Goal: Check status

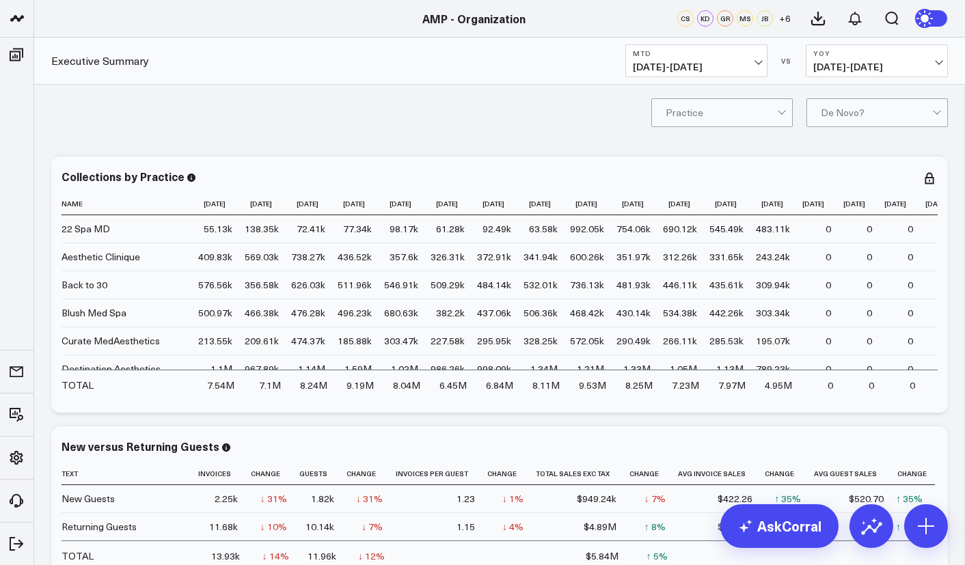
scroll to position [135, 0]
click at [98, 250] on link "AMP - Ever/Body" at bounding box center [116, 248] width 164 height 37
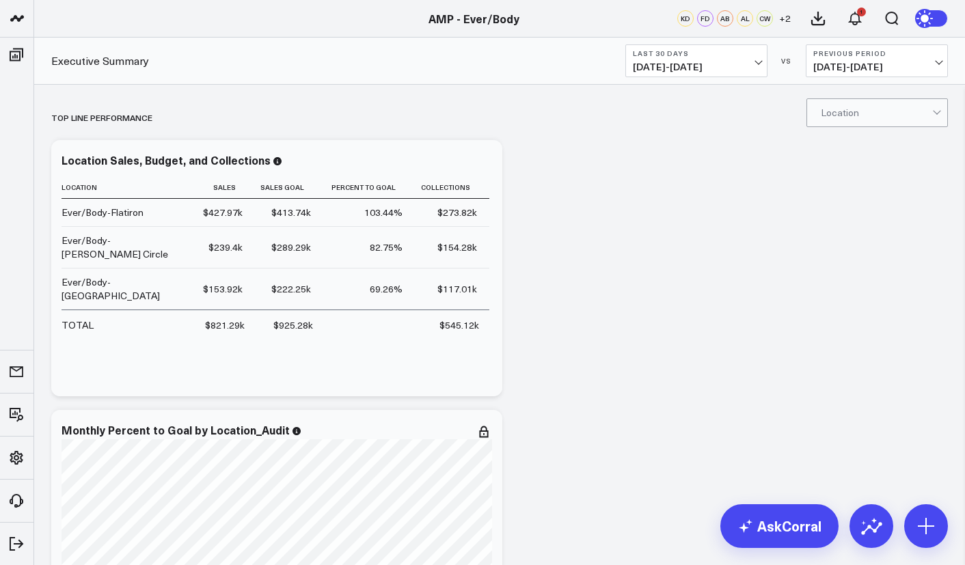
click at [739, 66] on span "[DATE] - [DATE]" at bounding box center [696, 67] width 127 height 11
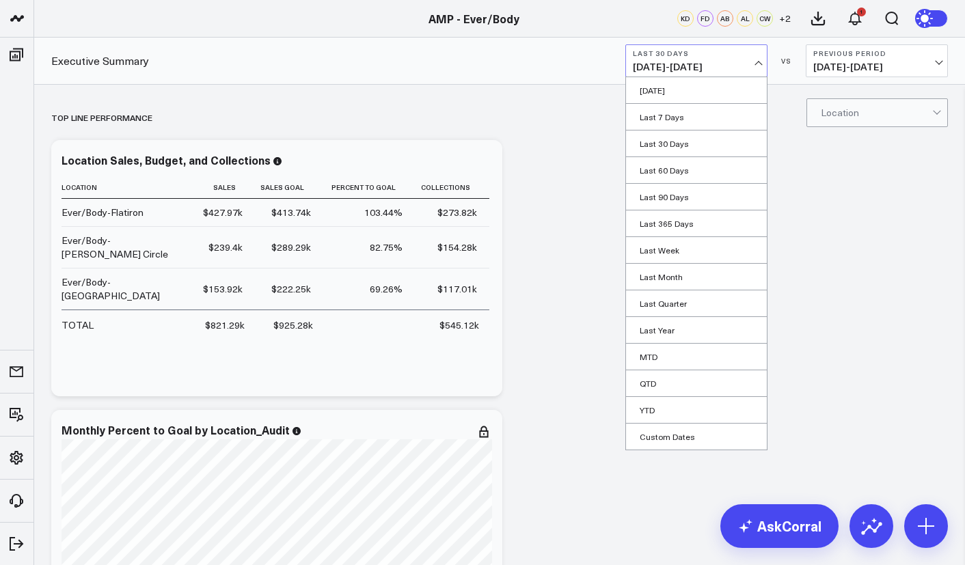
click at [656, 354] on link "MTD" at bounding box center [696, 357] width 141 height 26
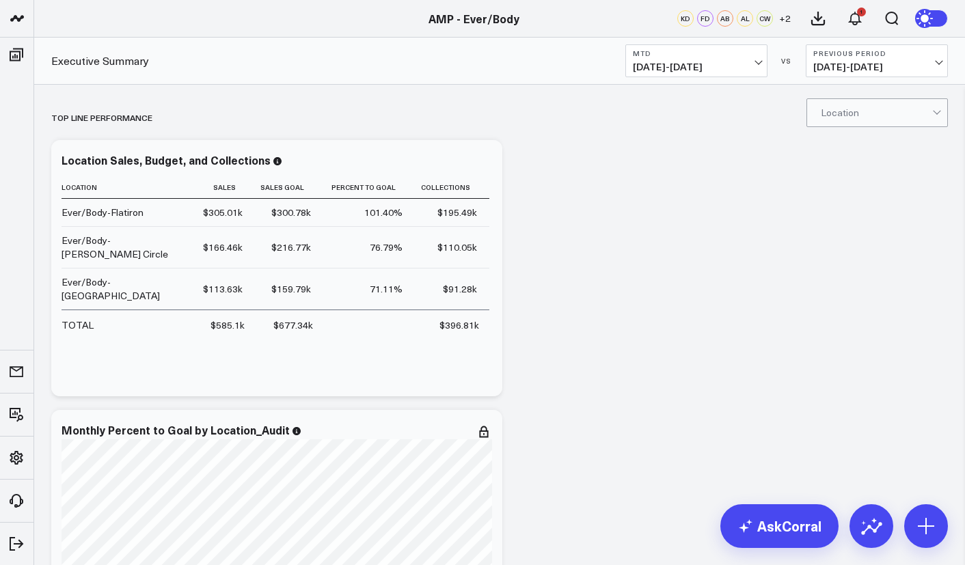
click at [859, 71] on span "[DATE] - [DATE]" at bounding box center [876, 67] width 127 height 11
click at [886, 89] on link "Previous Period" at bounding box center [877, 90] width 141 height 26
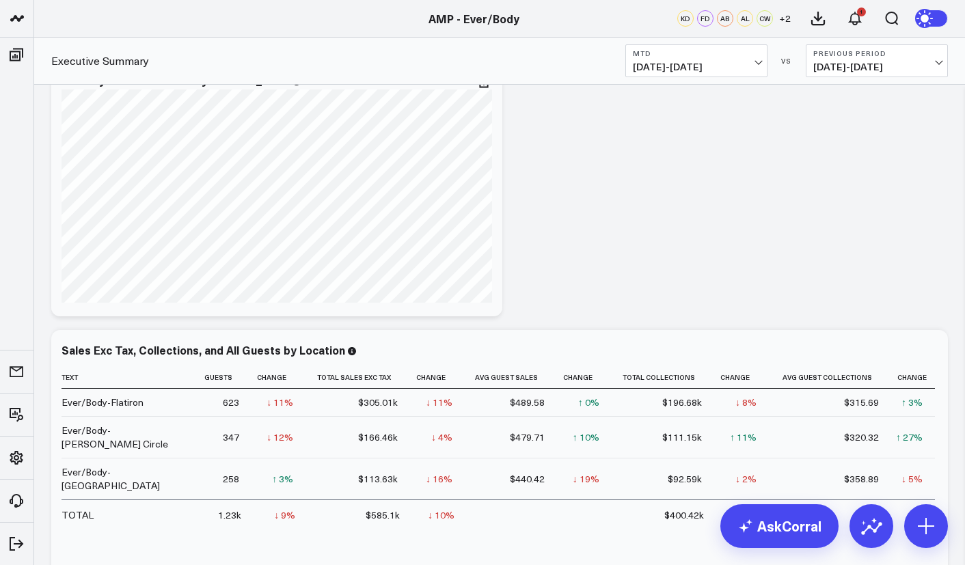
scroll to position [351, 0]
